Goal: Task Accomplishment & Management: Use online tool/utility

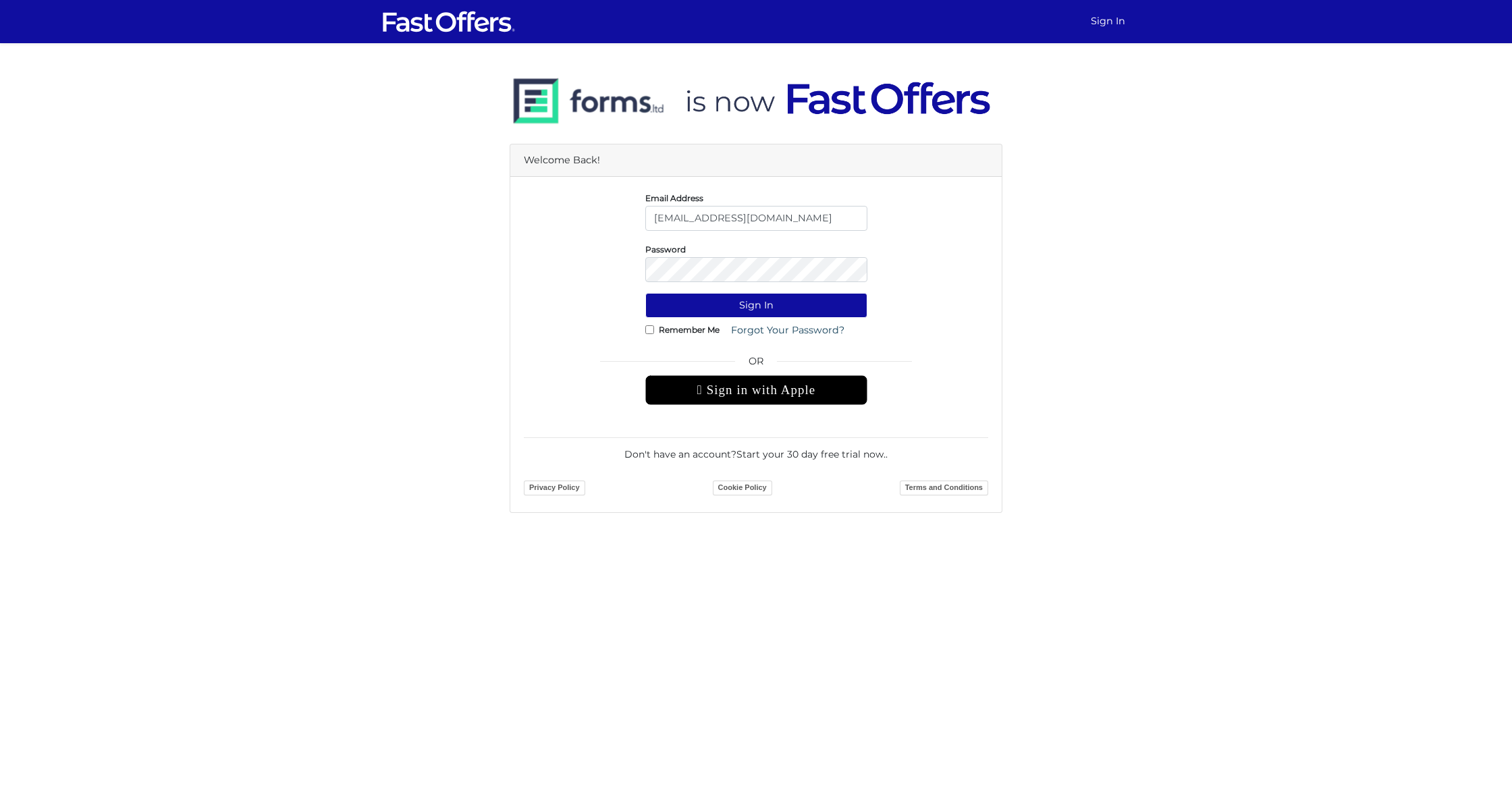
type input "shahanakamalen@gmail.com"
click at [645, 293] on button "Sign In" at bounding box center [756, 305] width 222 height 25
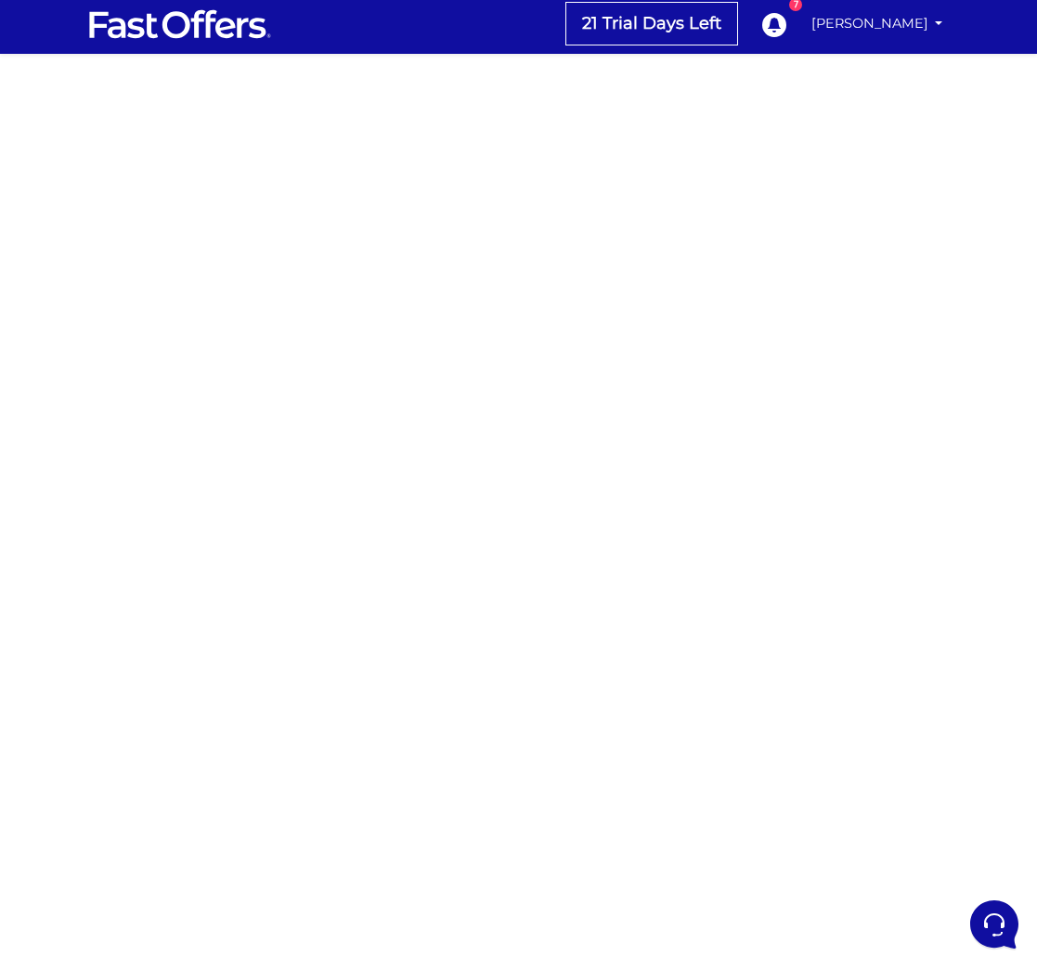
scroll to position [9, 0]
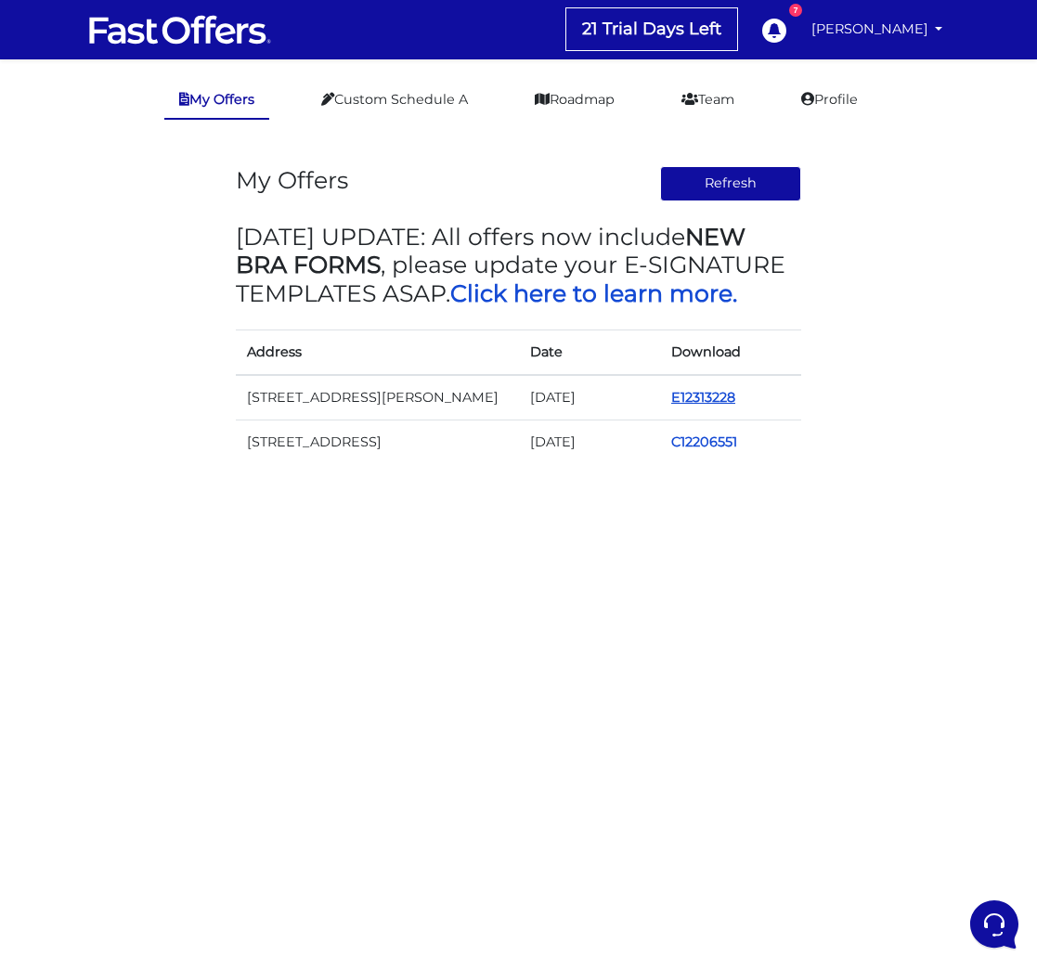
click at [706, 397] on link "E12313228" at bounding box center [703, 397] width 64 height 17
